Goal: Participate in discussion: Engage in conversation with other users on a specific topic

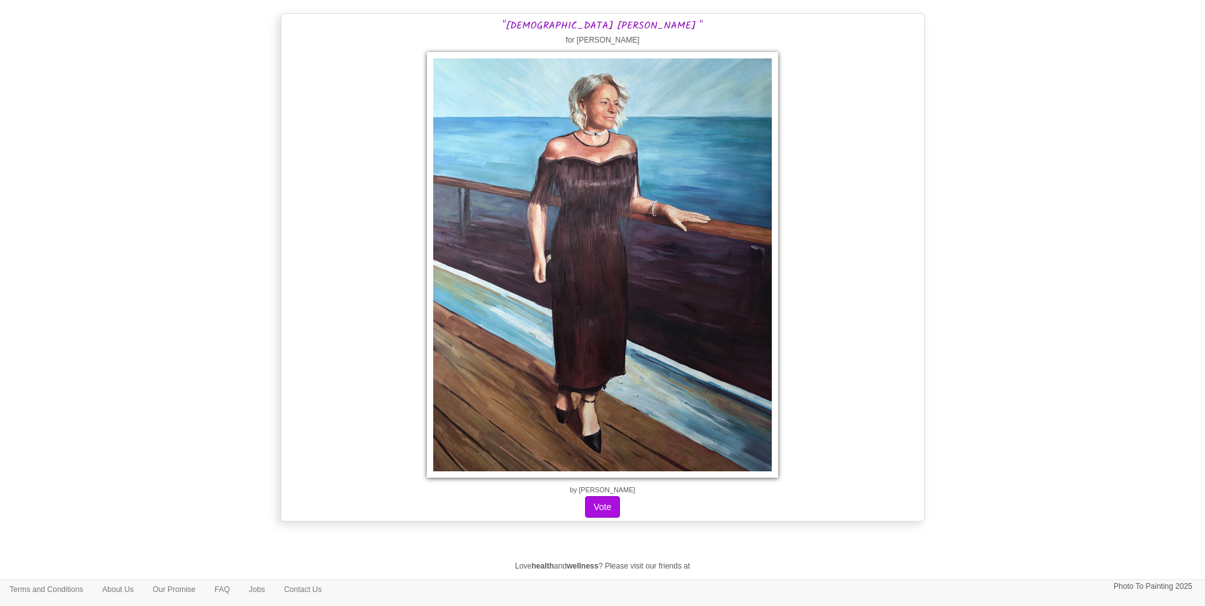
scroll to position [16904, 0]
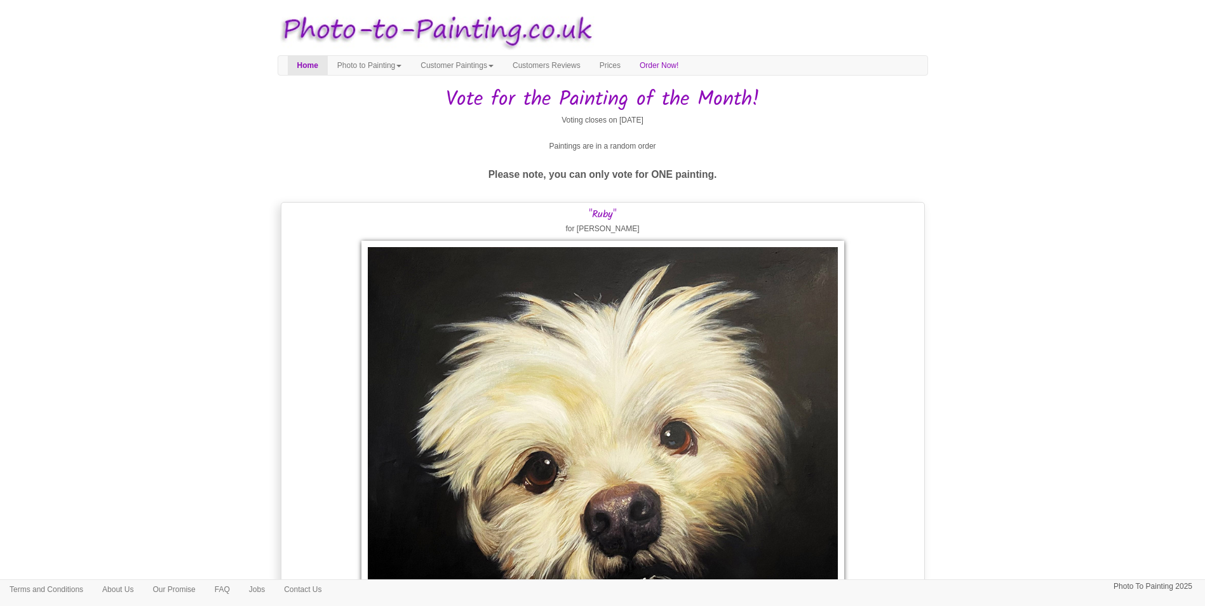
scroll to position [8331, 0]
